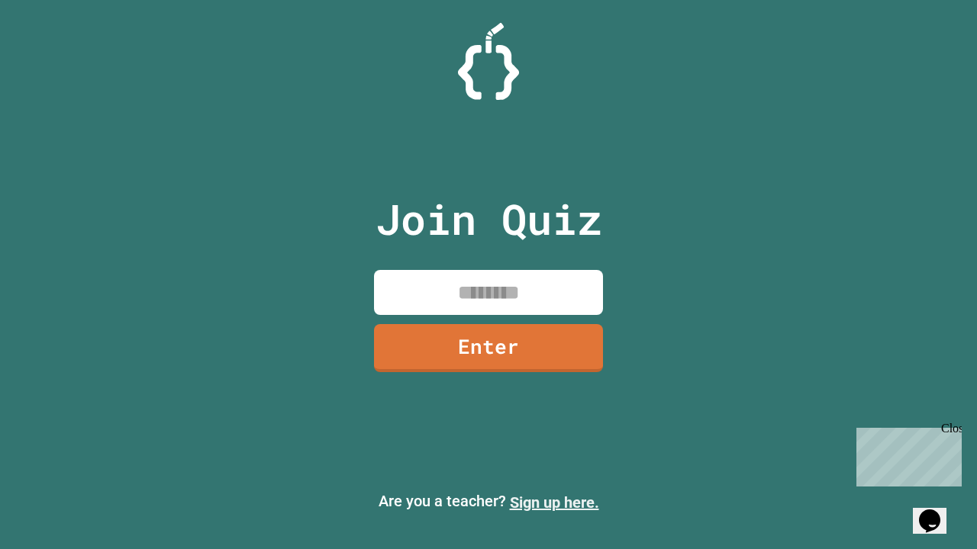
click at [554, 503] on link "Sign up here." at bounding box center [554, 503] width 89 height 18
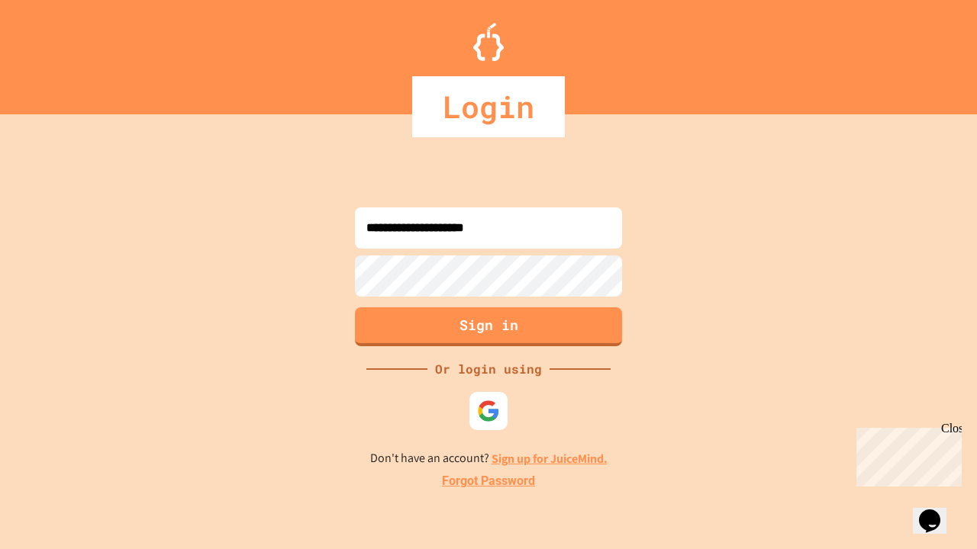
type input "**********"
